Goal: Obtain resource: Download file/media

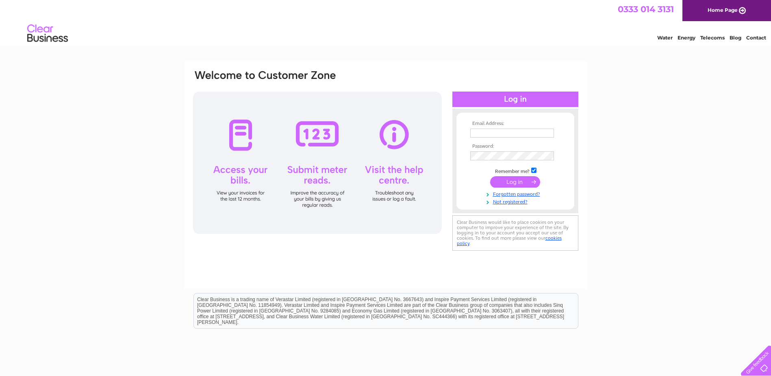
type input "purchasing@tunnock.co.uk"
click at [532, 181] on input "submit" at bounding box center [515, 181] width 50 height 11
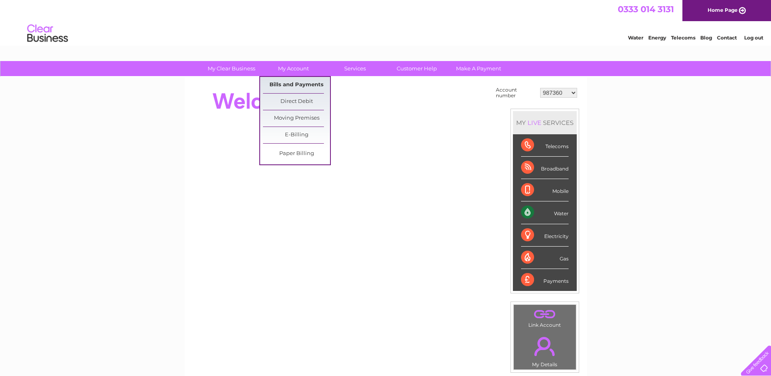
click at [305, 81] on link "Bills and Payments" at bounding box center [296, 85] width 67 height 16
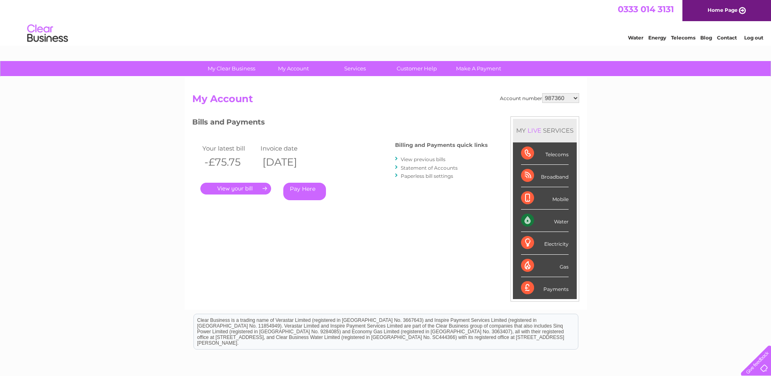
click at [431, 159] on link "View previous bills" at bounding box center [423, 159] width 45 height 6
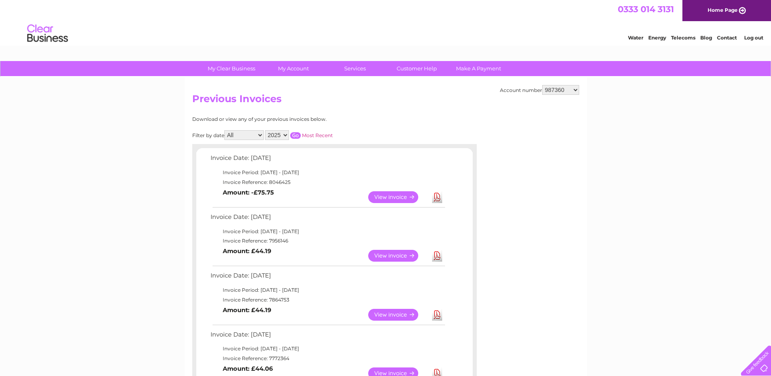
click at [389, 198] on link "View" at bounding box center [398, 197] width 60 height 12
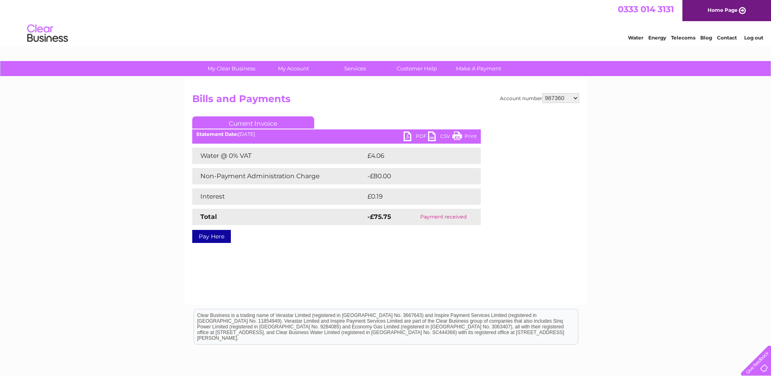
click at [413, 134] on link "PDF" at bounding box center [416, 137] width 24 height 12
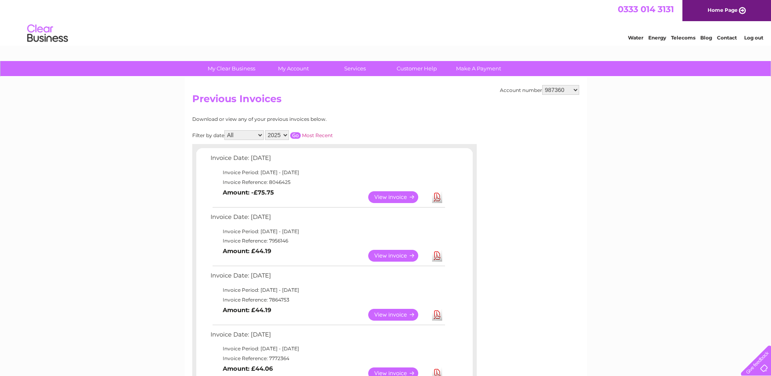
click at [576, 88] on select "987360 1092706 30312444" at bounding box center [561, 90] width 37 height 10
select select "1092706"
click at [543, 85] on select "987360 1092706 30312444" at bounding box center [561, 90] width 37 height 10
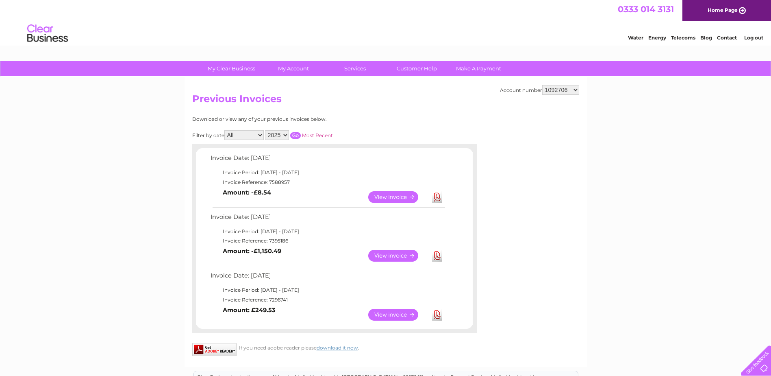
click at [396, 194] on link "View" at bounding box center [398, 197] width 60 height 12
click at [578, 90] on select "987360 1092706 30312444" at bounding box center [561, 90] width 37 height 10
select select "30312444"
click at [543, 85] on select "987360 1092706 30312444" at bounding box center [561, 90] width 37 height 10
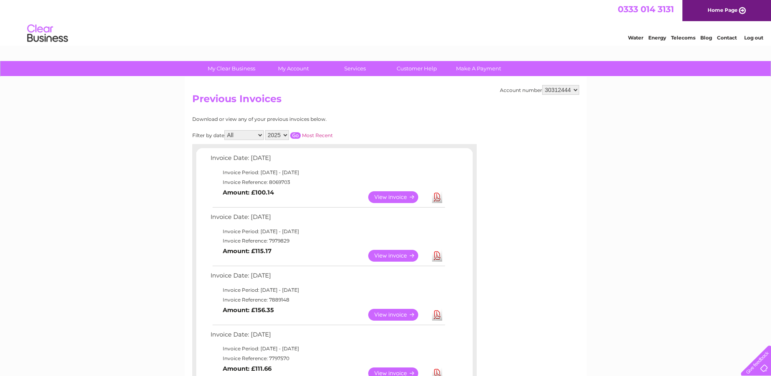
click at [379, 192] on link "View" at bounding box center [398, 197] width 60 height 12
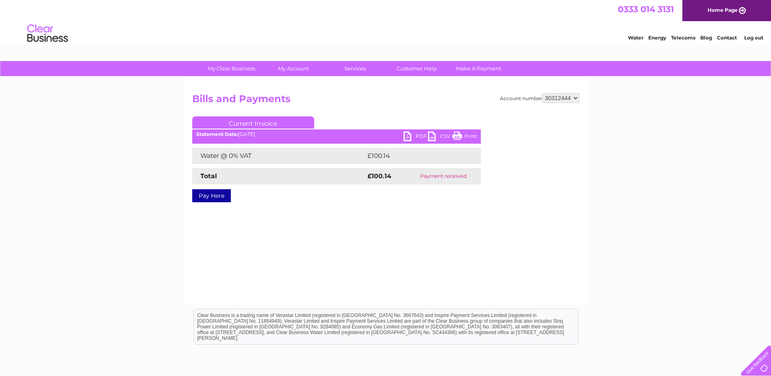
click at [415, 132] on link "PDF" at bounding box center [416, 137] width 24 height 12
